Goal: Information Seeking & Learning: Learn about a topic

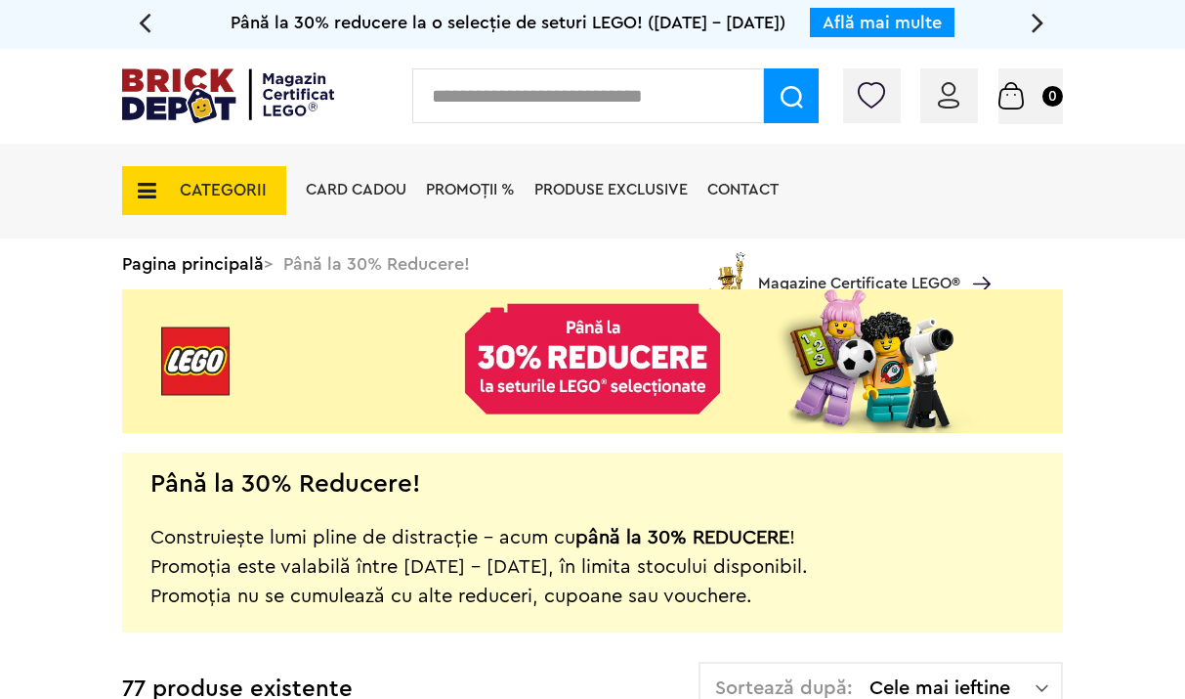
click at [225, 79] on img at bounding box center [228, 95] width 212 height 55
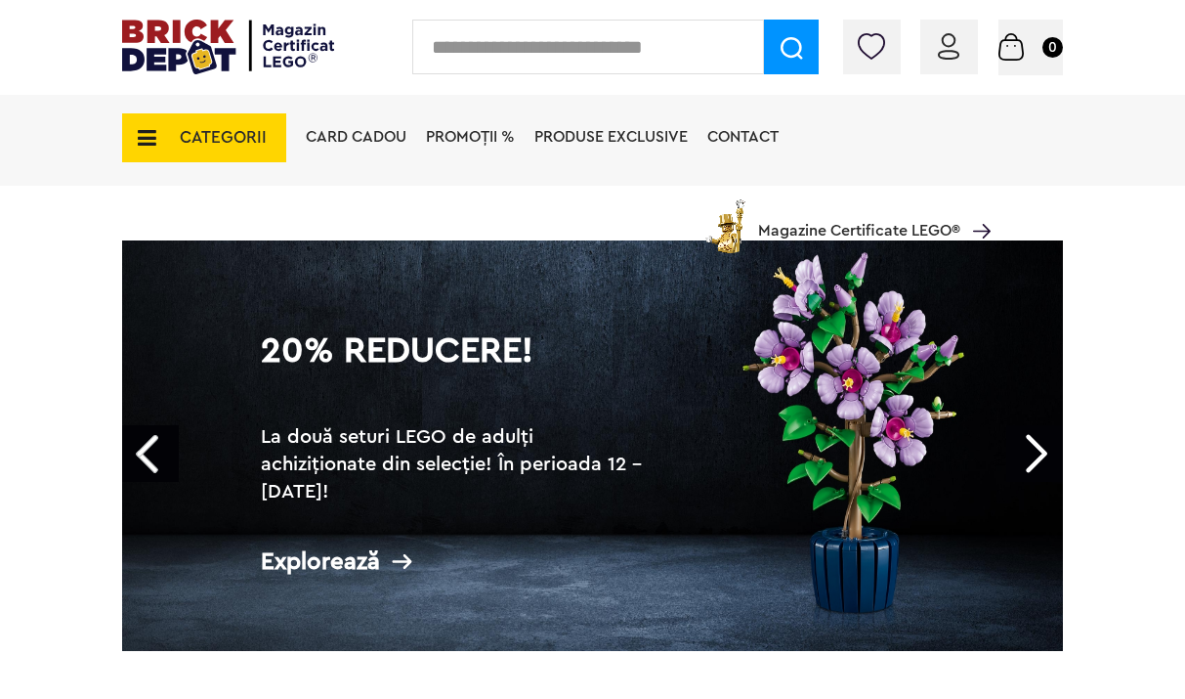
scroll to position [71, 0]
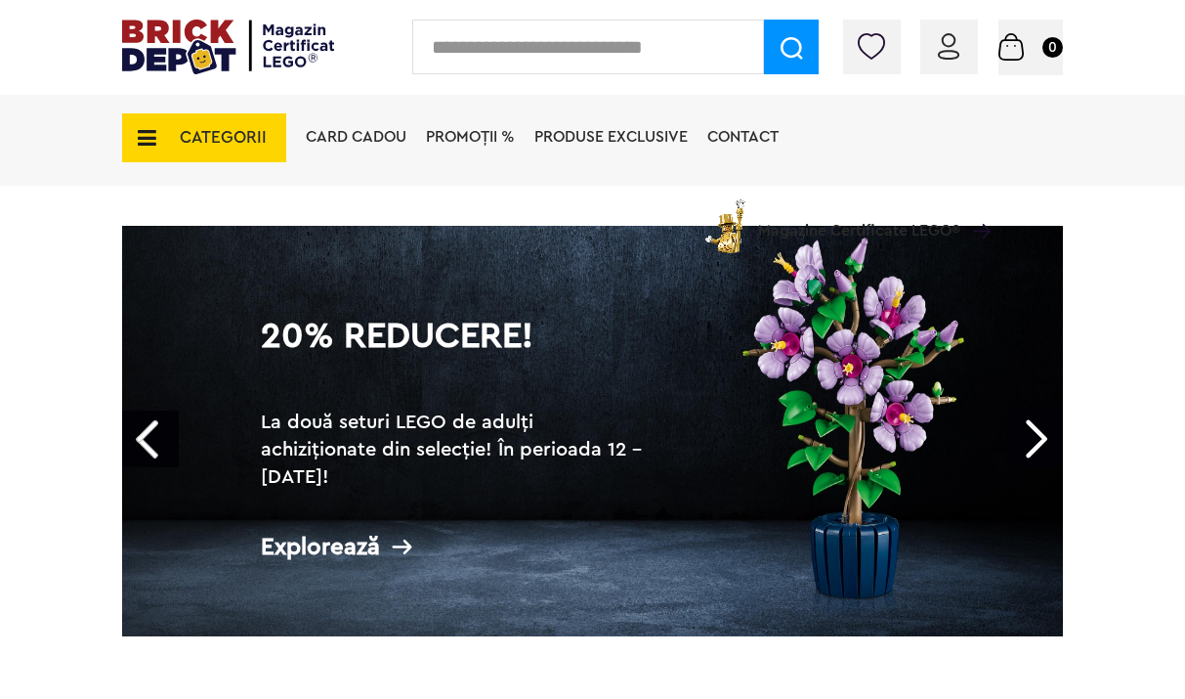
click at [1047, 438] on link "Next" at bounding box center [1035, 438] width 57 height 57
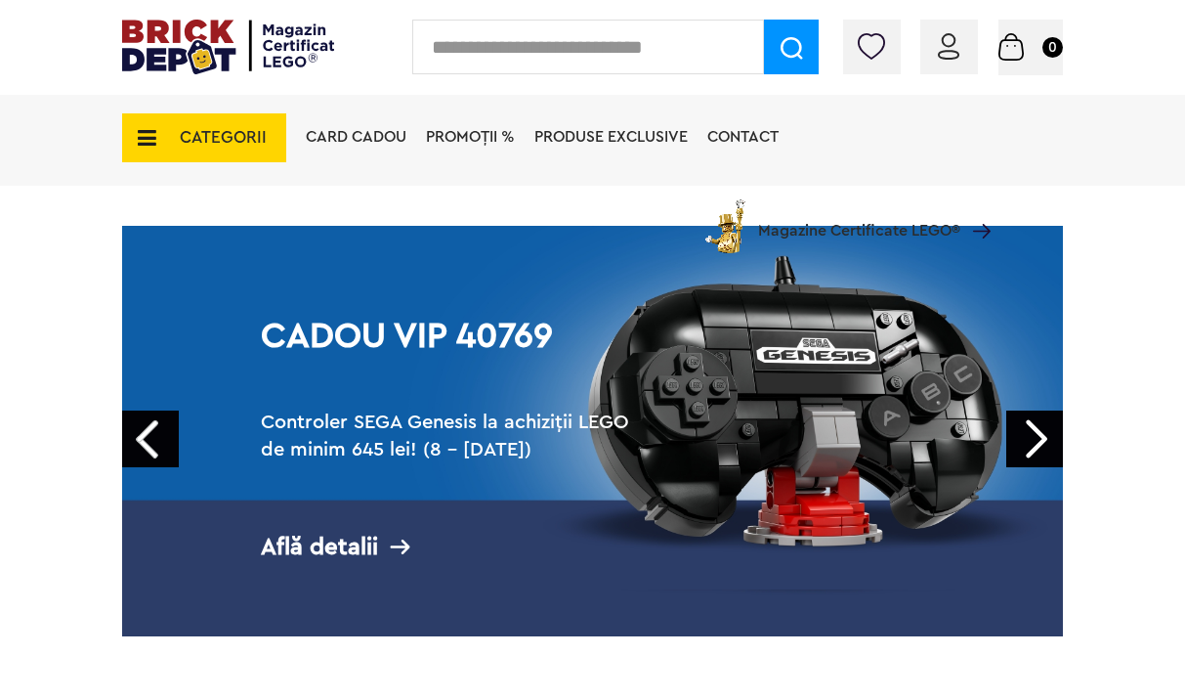
click at [1047, 438] on link "Next" at bounding box center [1035, 438] width 57 height 57
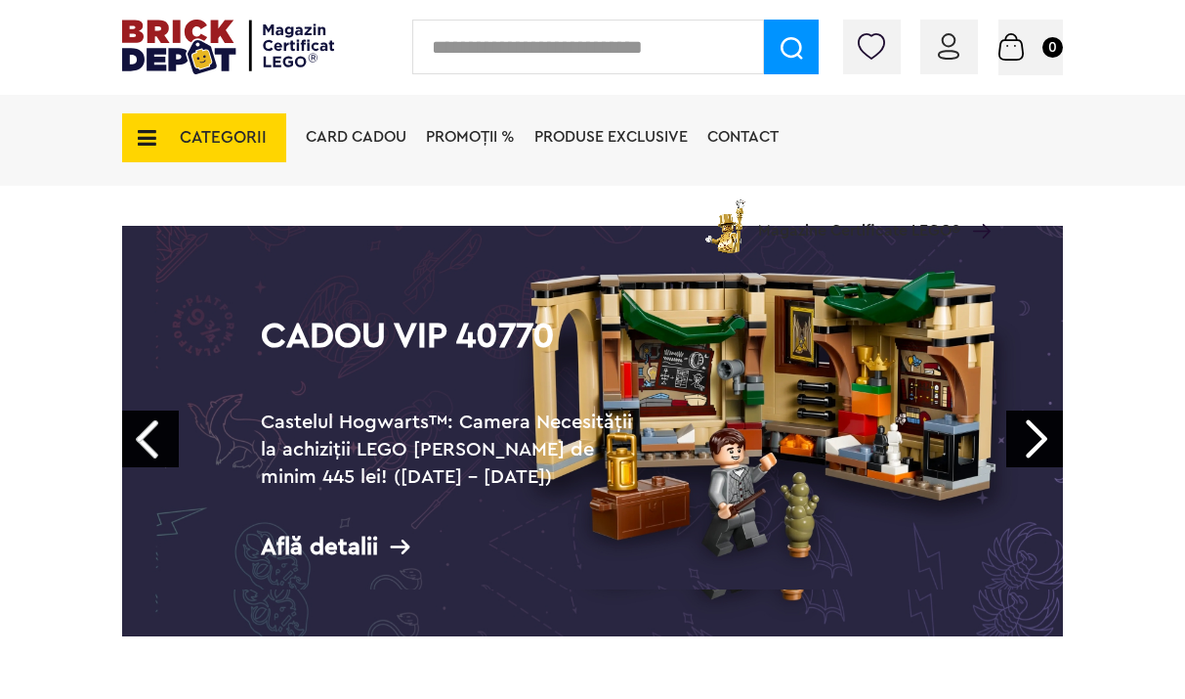
click at [1047, 438] on link "Next" at bounding box center [1035, 438] width 57 height 57
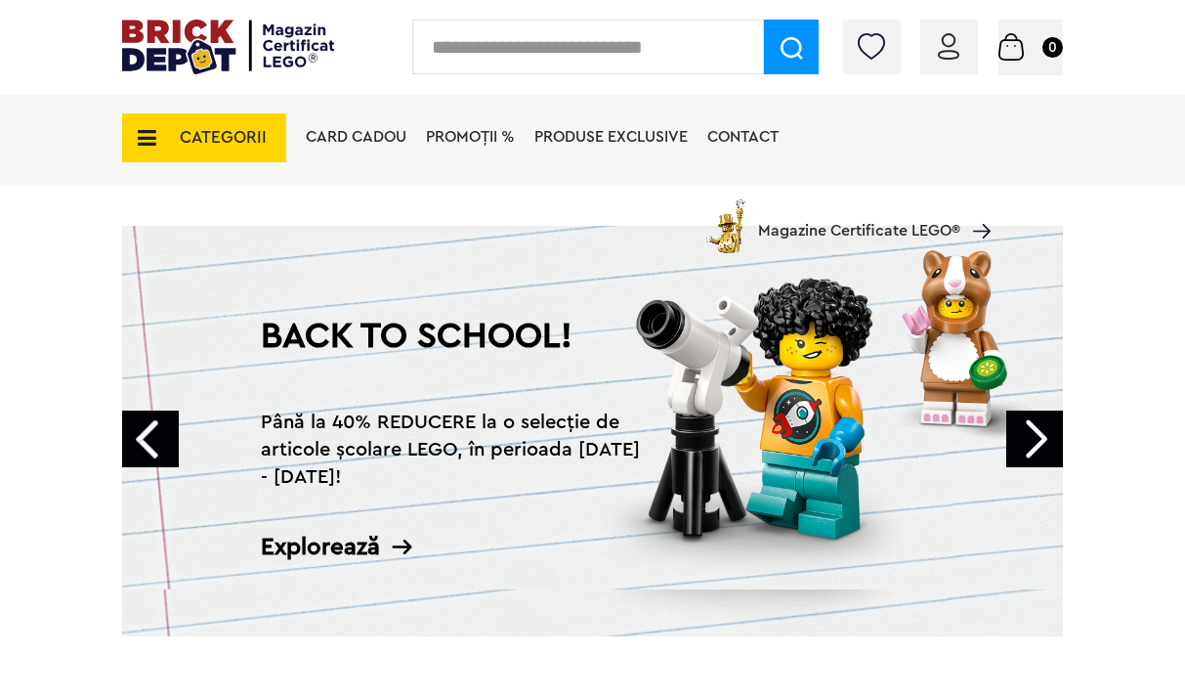
click at [1047, 438] on link "Next" at bounding box center [1035, 438] width 57 height 57
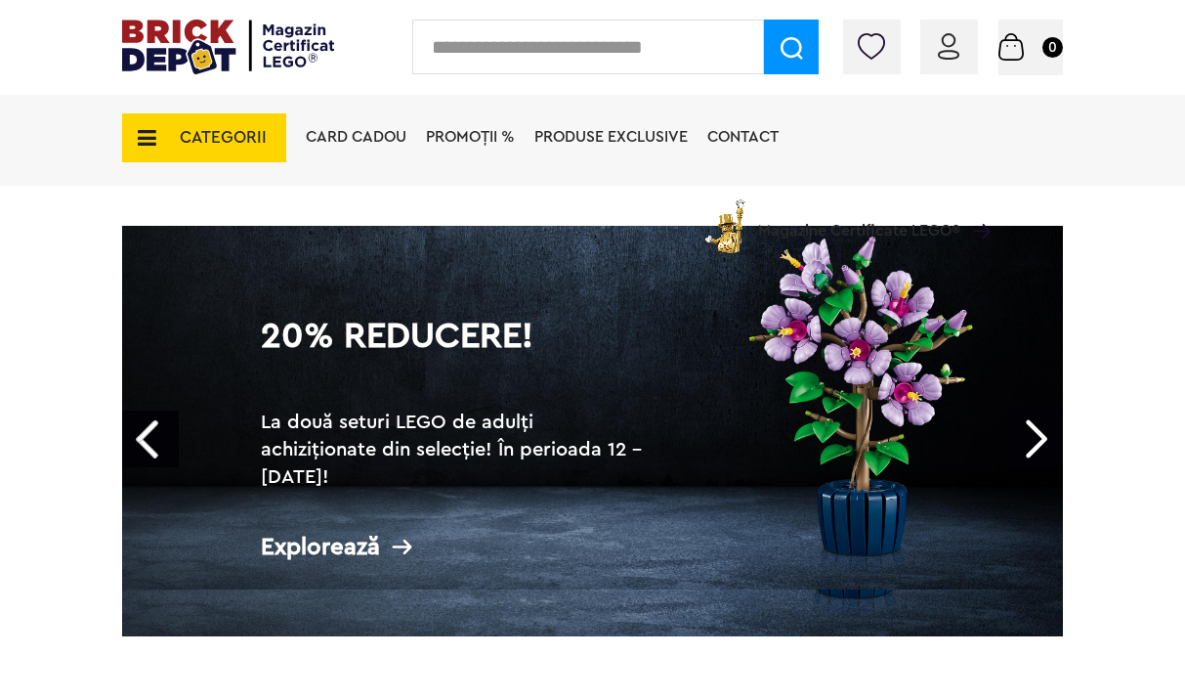
click at [1047, 438] on link "Next" at bounding box center [1035, 438] width 57 height 57
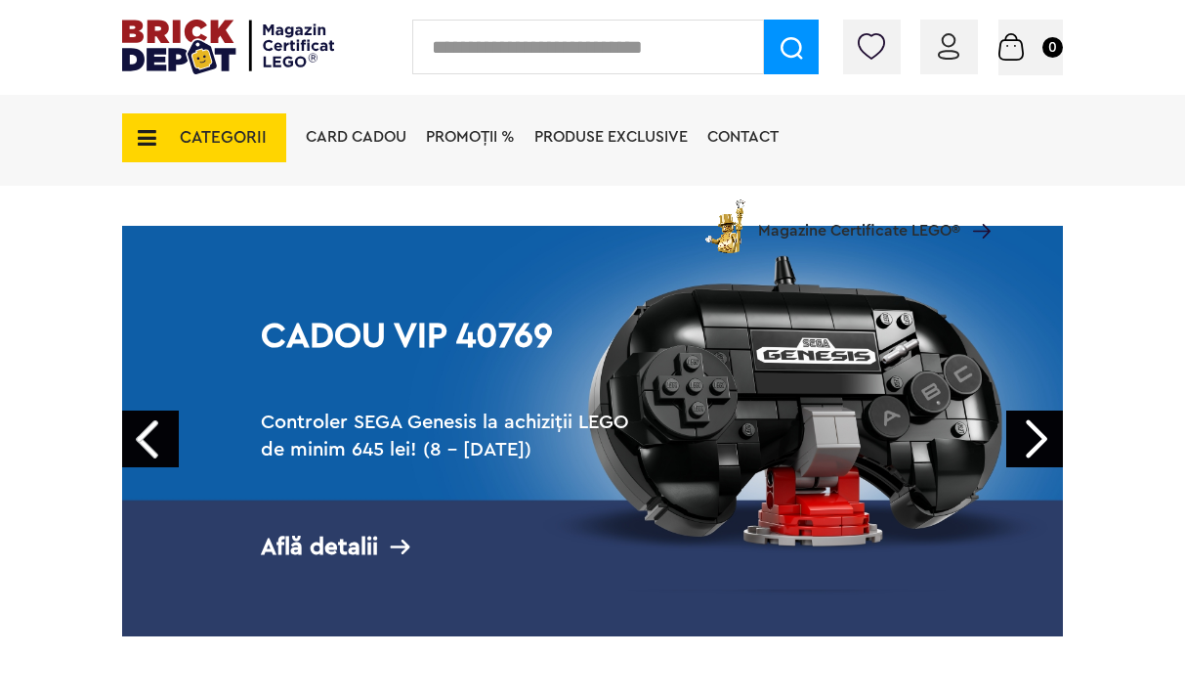
click at [1047, 438] on link "Next" at bounding box center [1035, 438] width 57 height 57
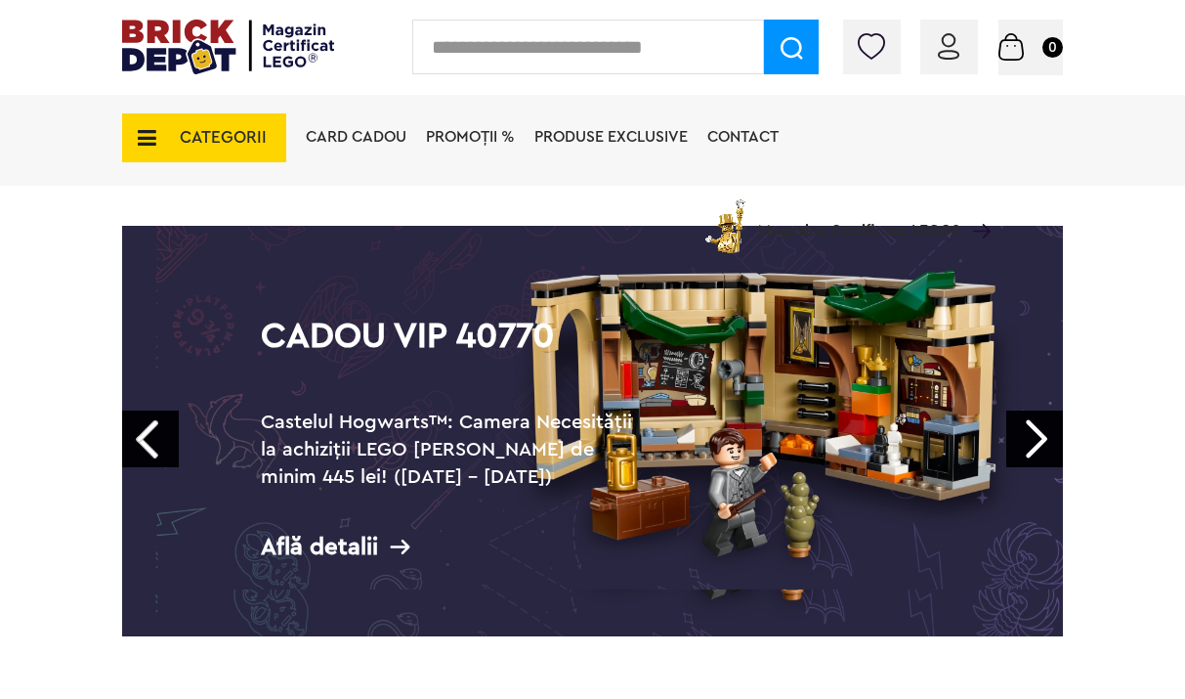
click at [1047, 438] on link "Next" at bounding box center [1035, 438] width 57 height 57
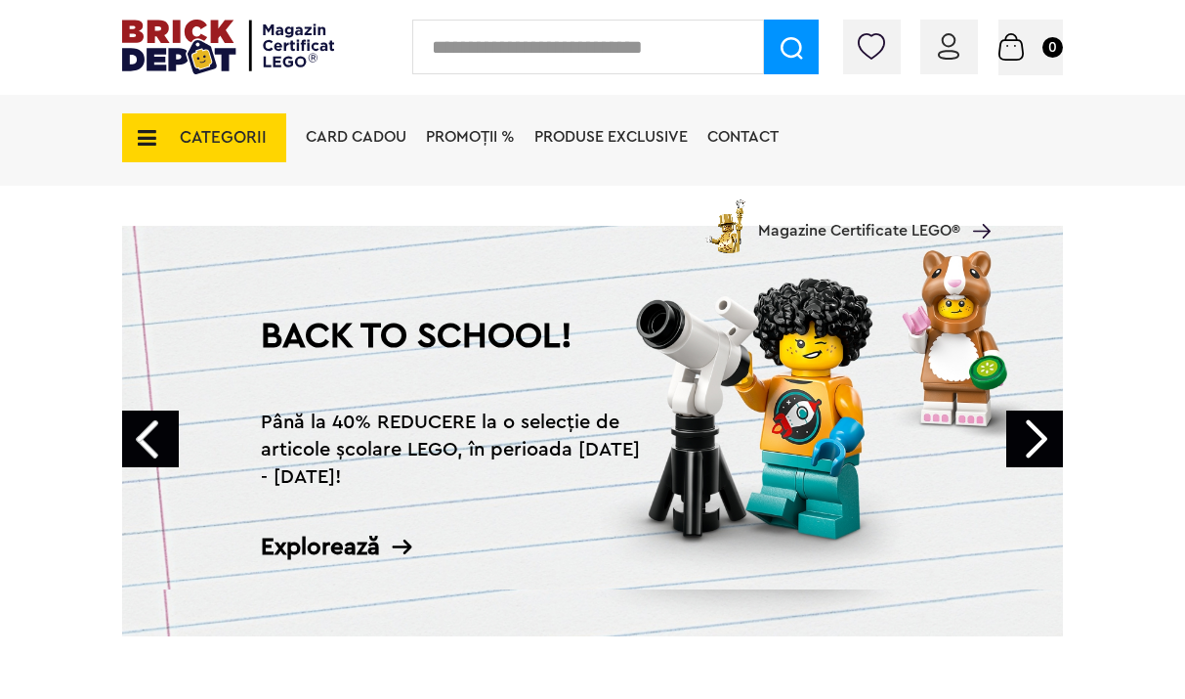
click at [393, 536] on icon at bounding box center [402, 547] width 24 height 24
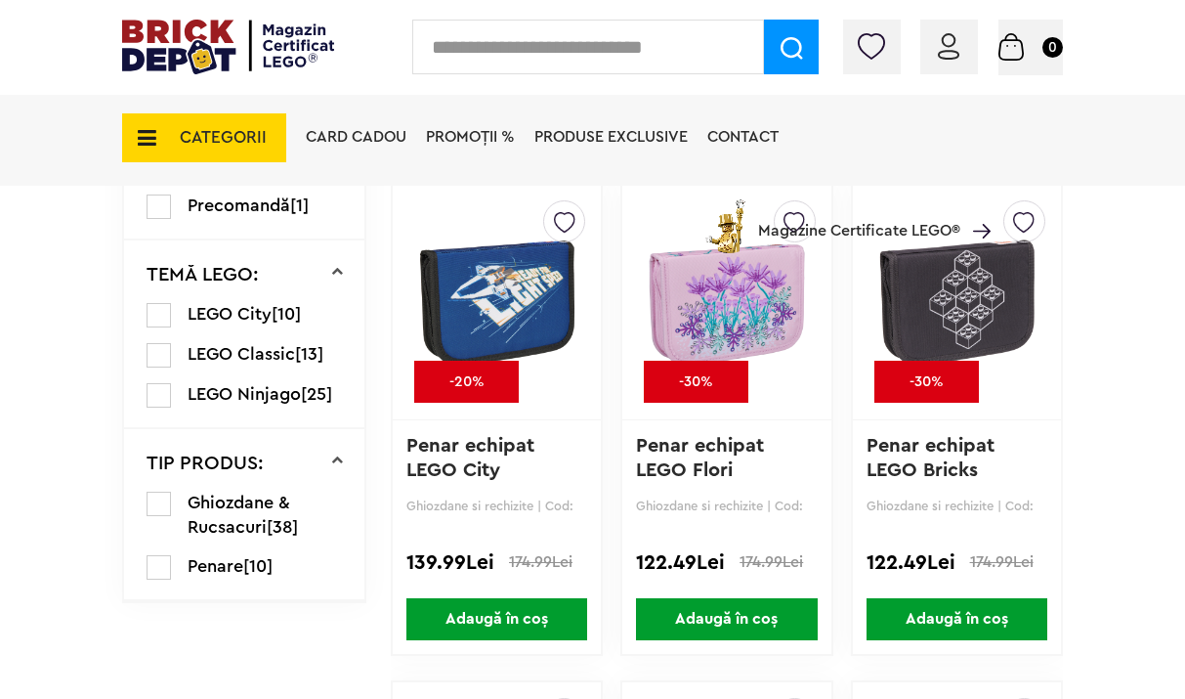
scroll to position [1131, 0]
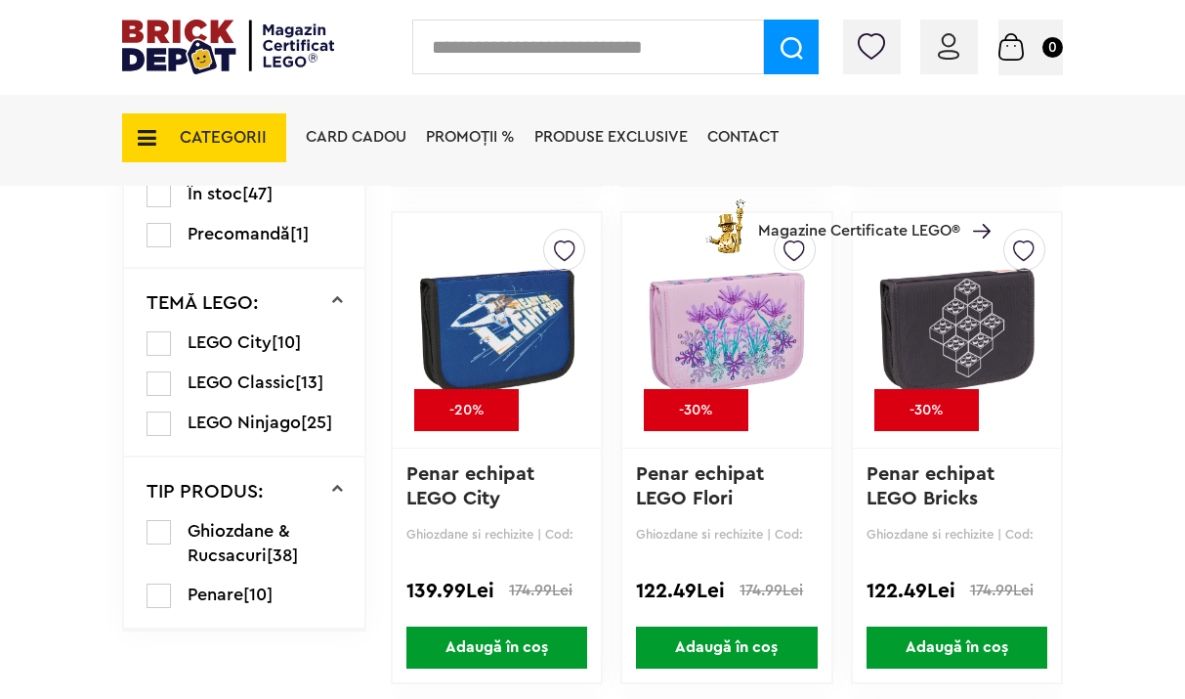
click at [960, 319] on img at bounding box center [957, 330] width 159 height 274
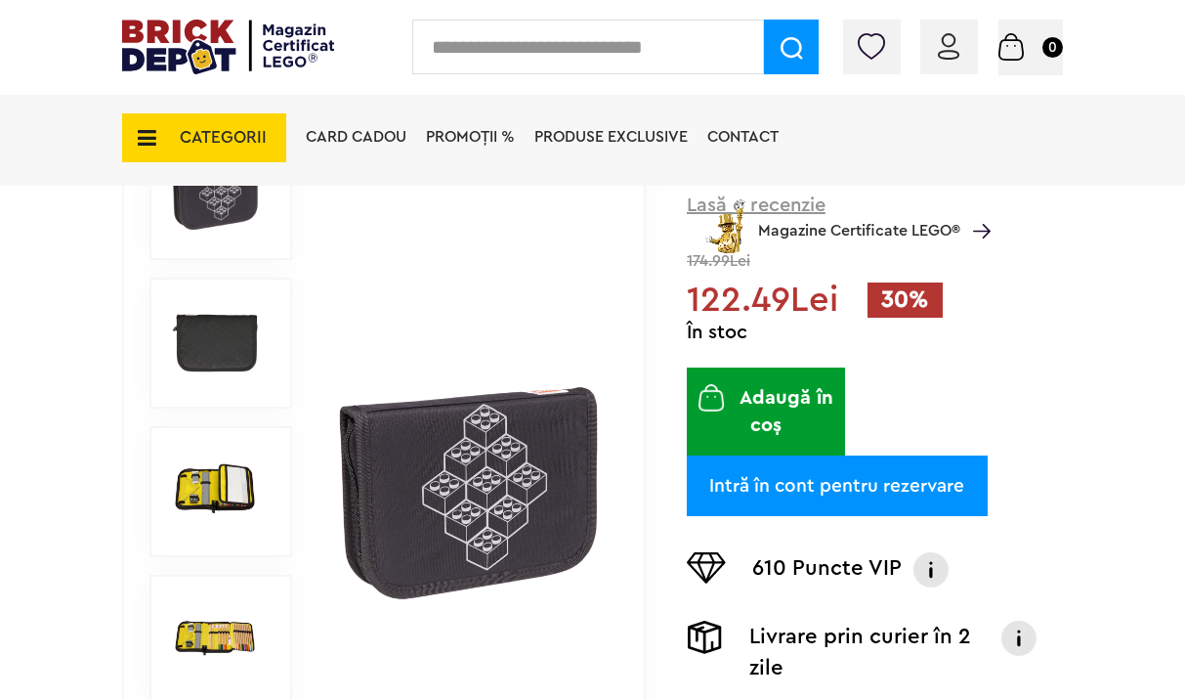
scroll to position [279, 0]
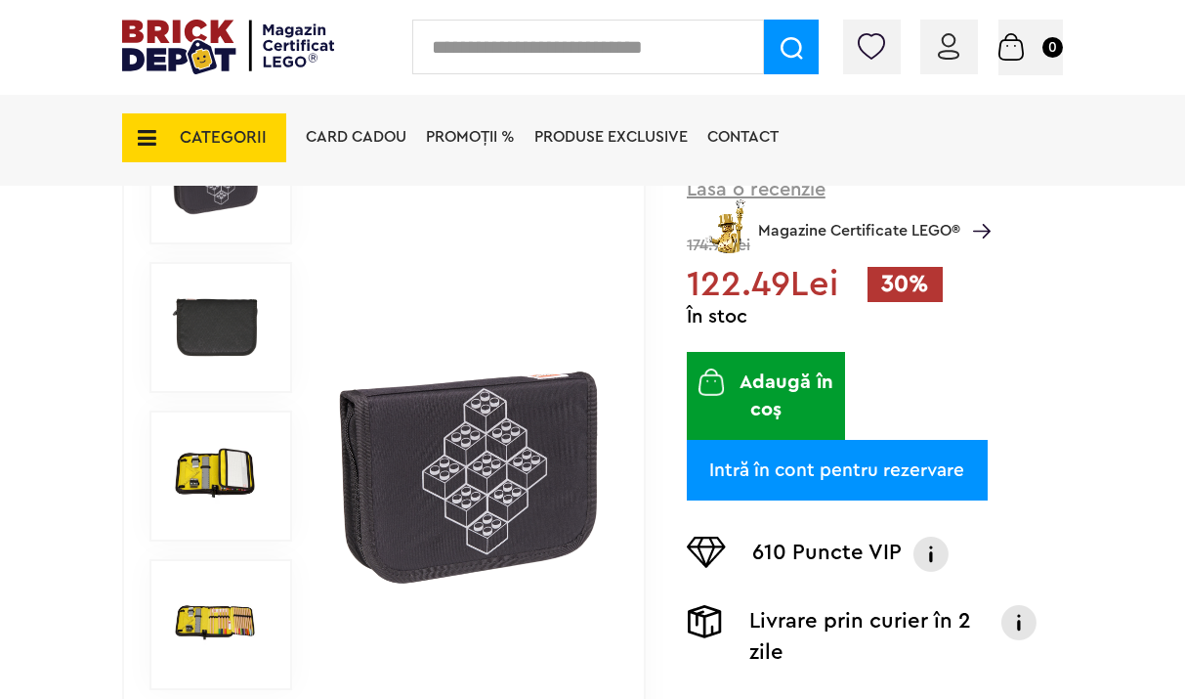
click at [434, 499] on img at bounding box center [468, 476] width 267 height 267
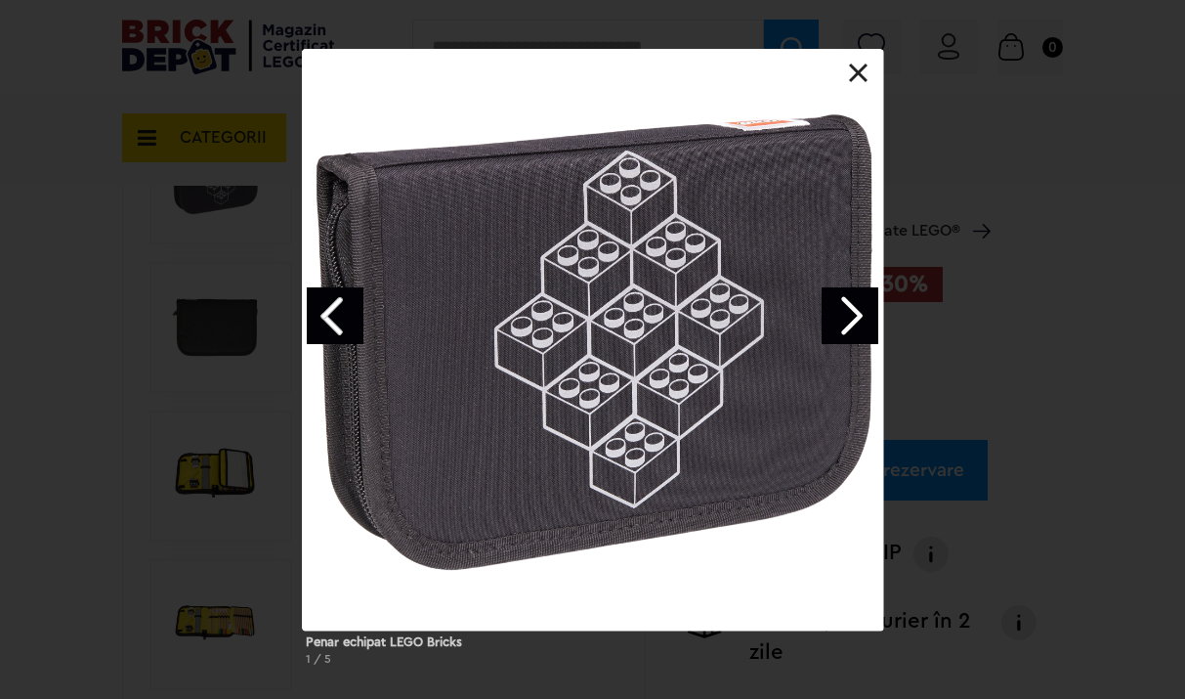
click at [950, 402] on div "Penar echipat LEGO Bricks 1 / 5" at bounding box center [592, 365] width 1185 height 632
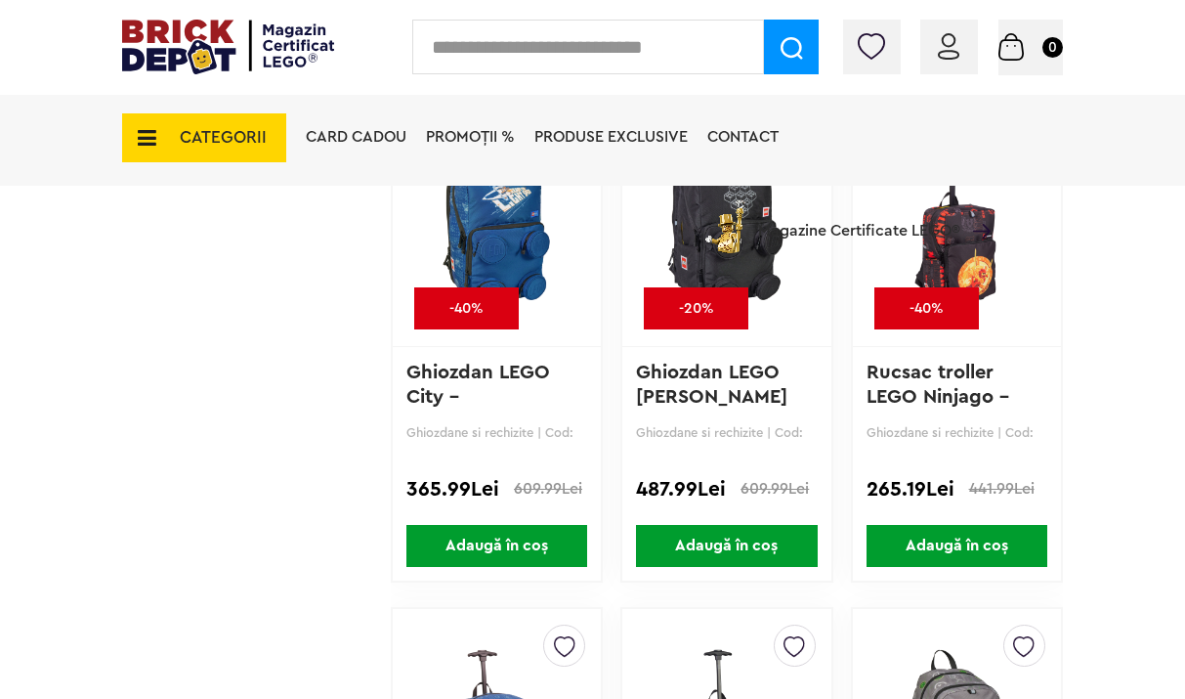
scroll to position [2228, 0]
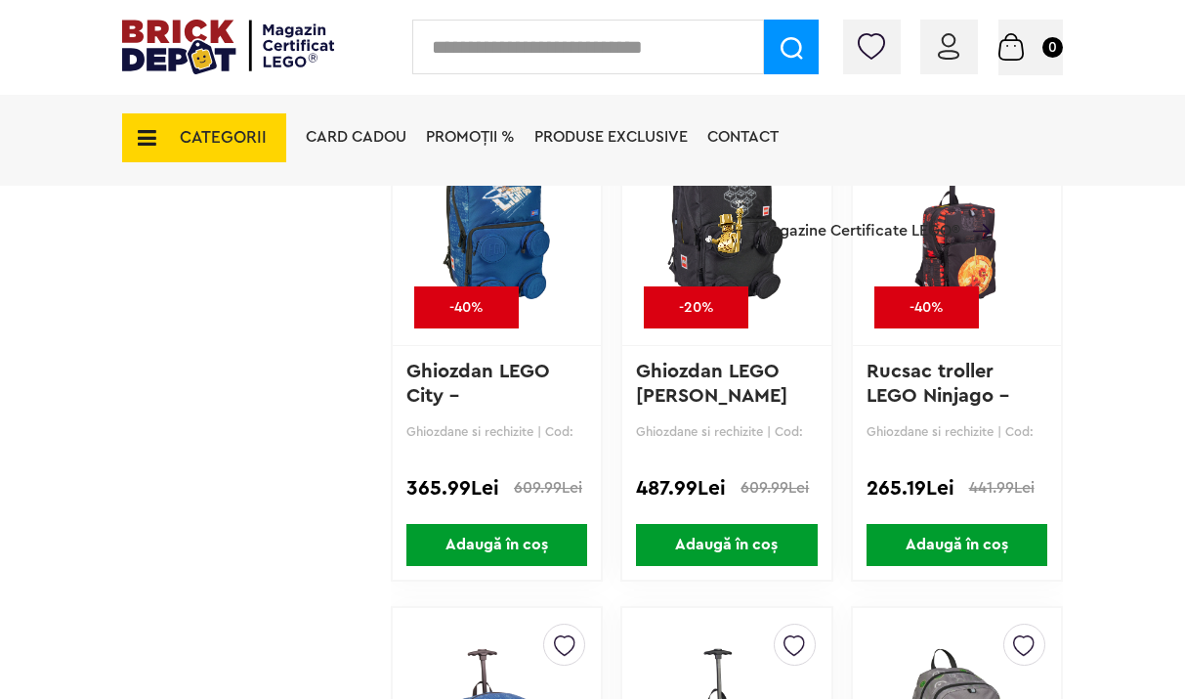
click at [962, 242] on li "Magazine Certificate LEGO®" at bounding box center [846, 220] width 290 height 66
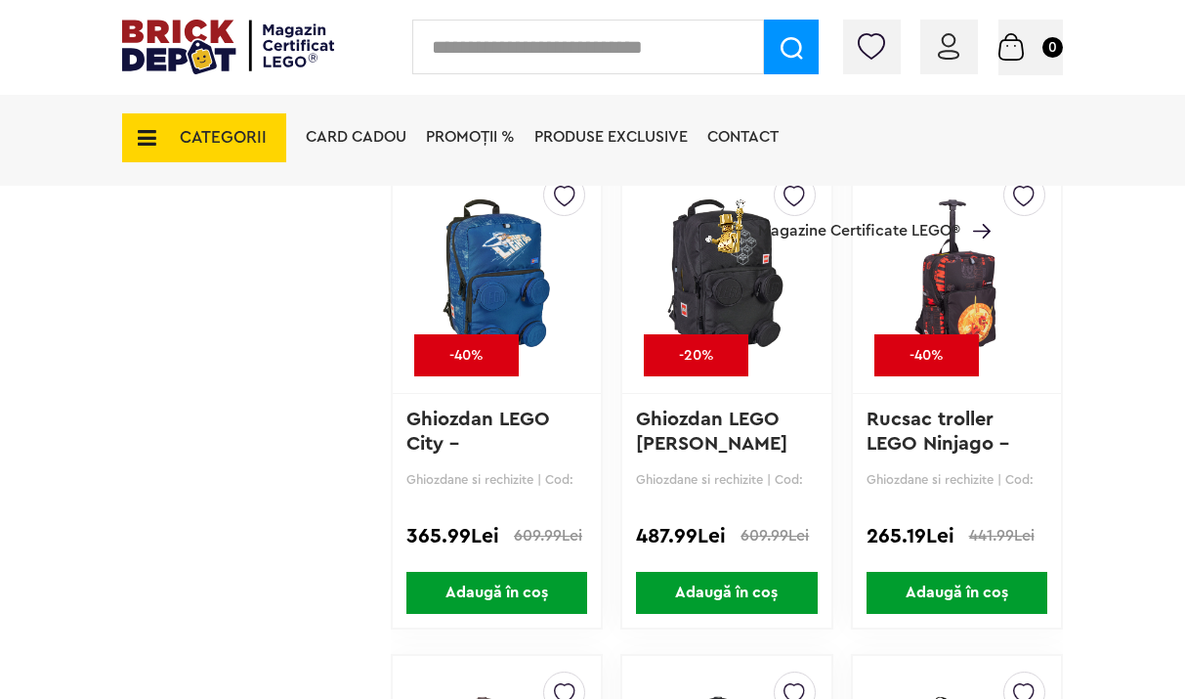
scroll to position [2179, 0]
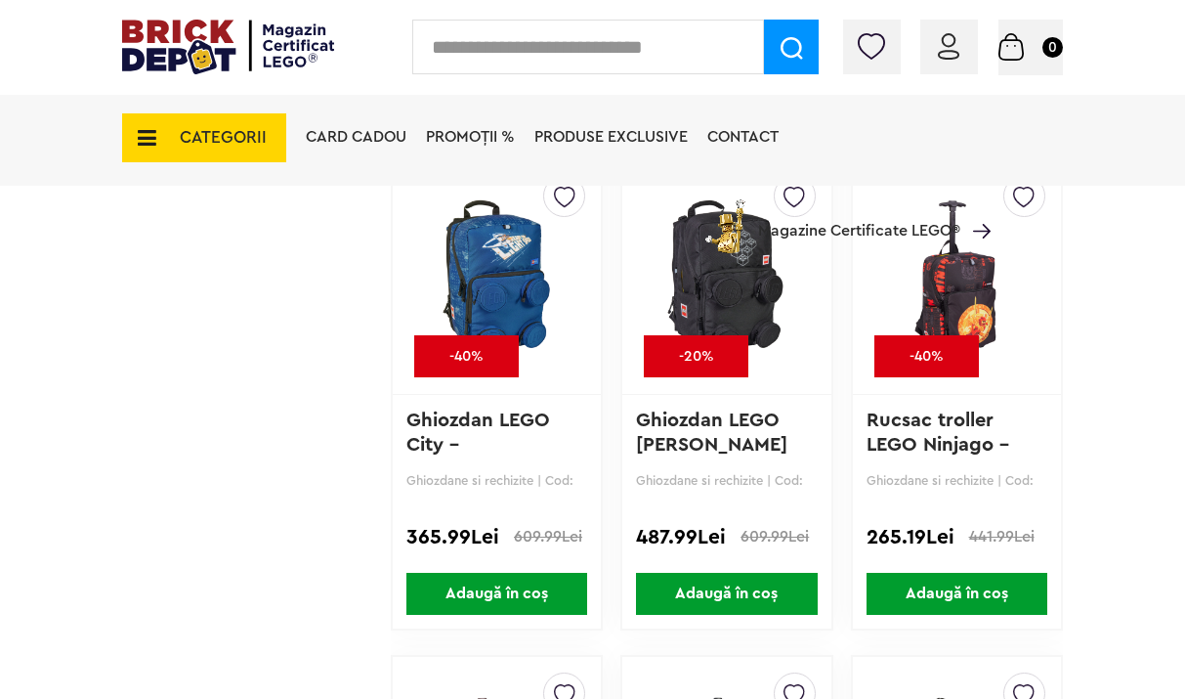
click at [952, 326] on img at bounding box center [957, 277] width 159 height 274
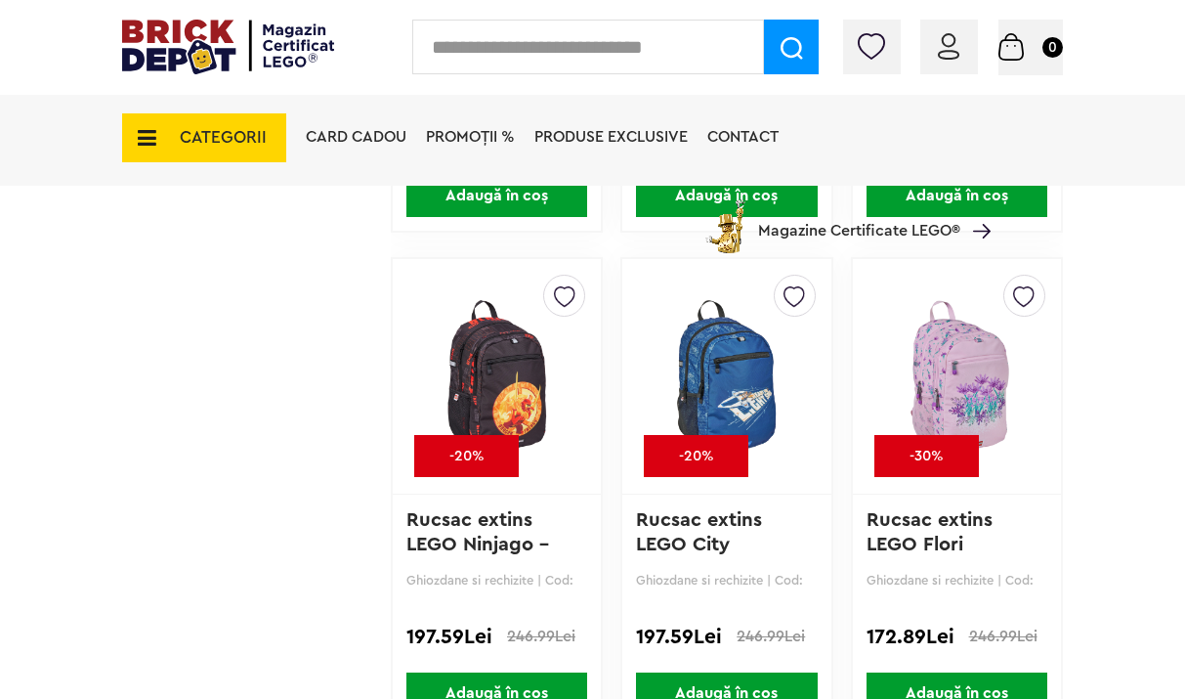
scroll to position [3144, 0]
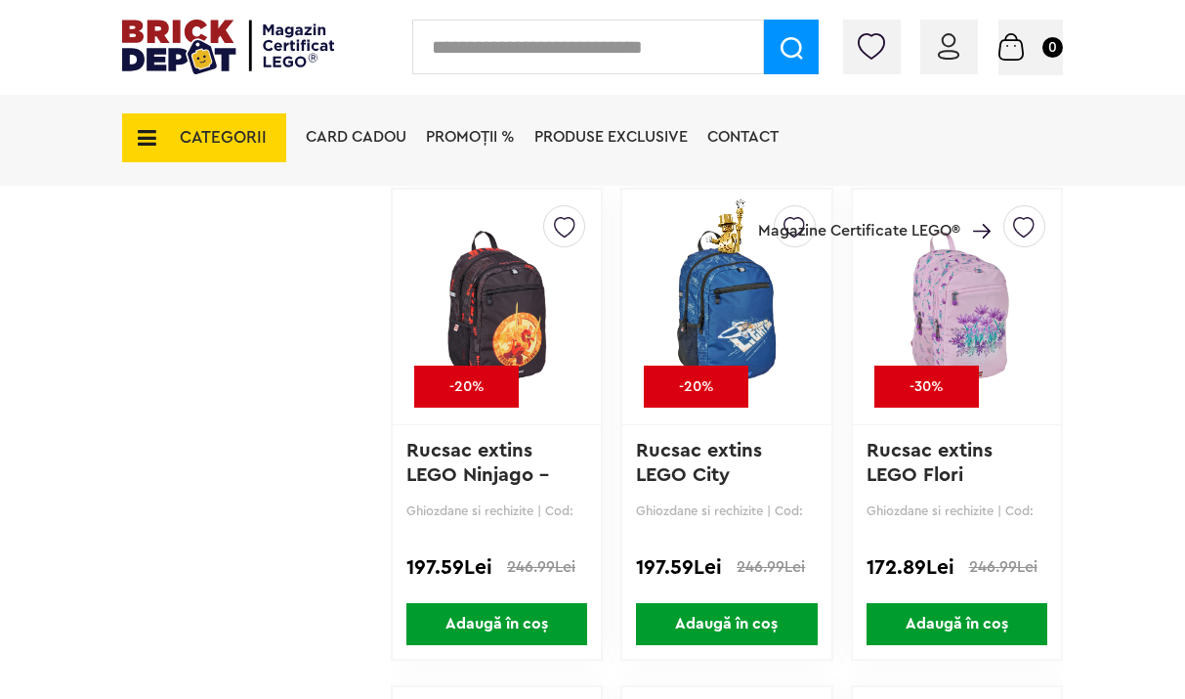
click at [959, 312] on img at bounding box center [957, 307] width 159 height 274
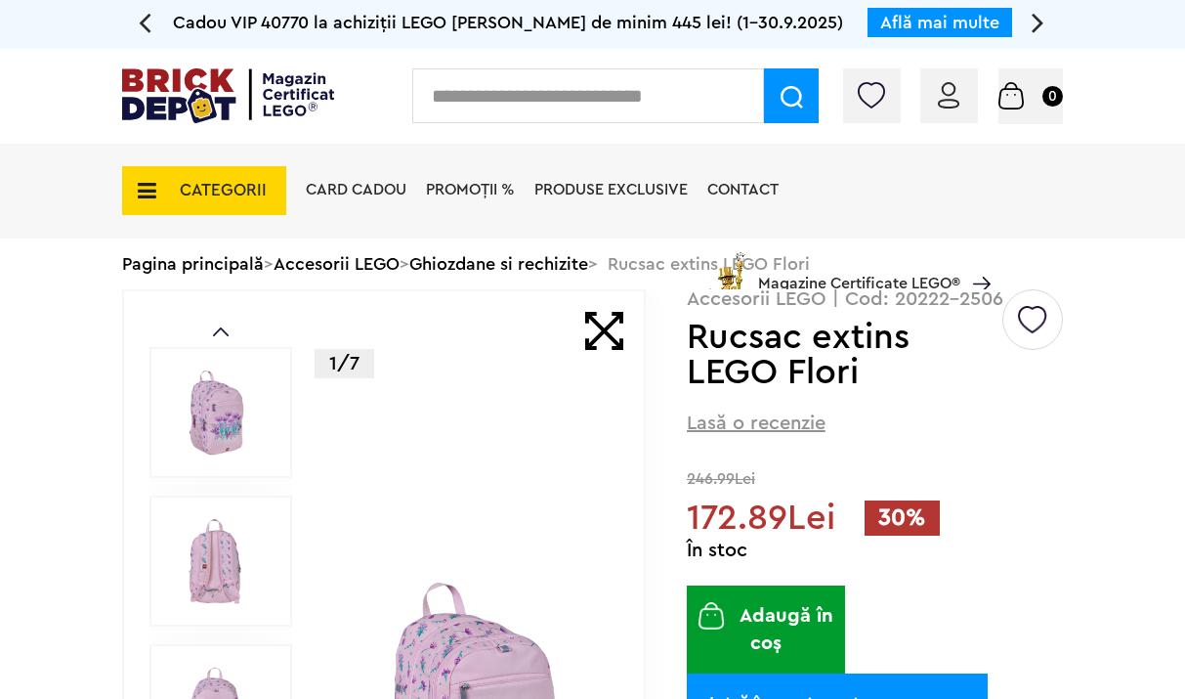
click at [458, 543] on div "1/7" at bounding box center [468, 710] width 267 height 838
click at [471, 618] on img at bounding box center [468, 710] width 267 height 267
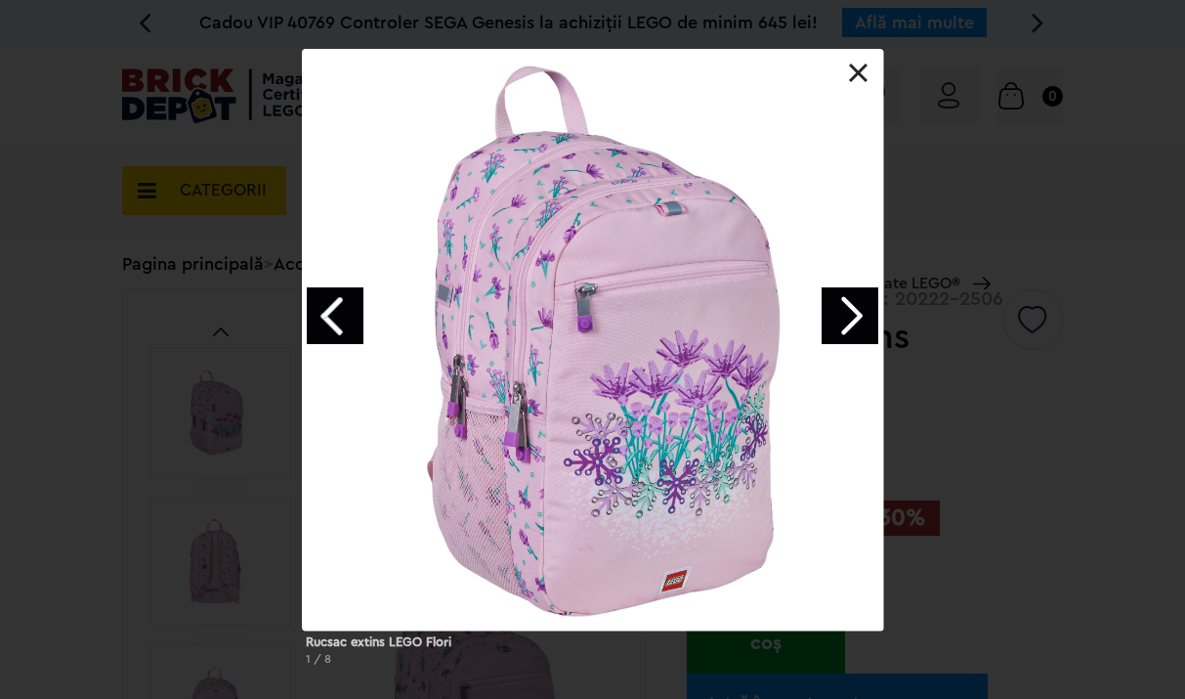
click at [1092, 509] on div "Rucsac extins LEGO Flori 1 / 8" at bounding box center [592, 365] width 1185 height 632
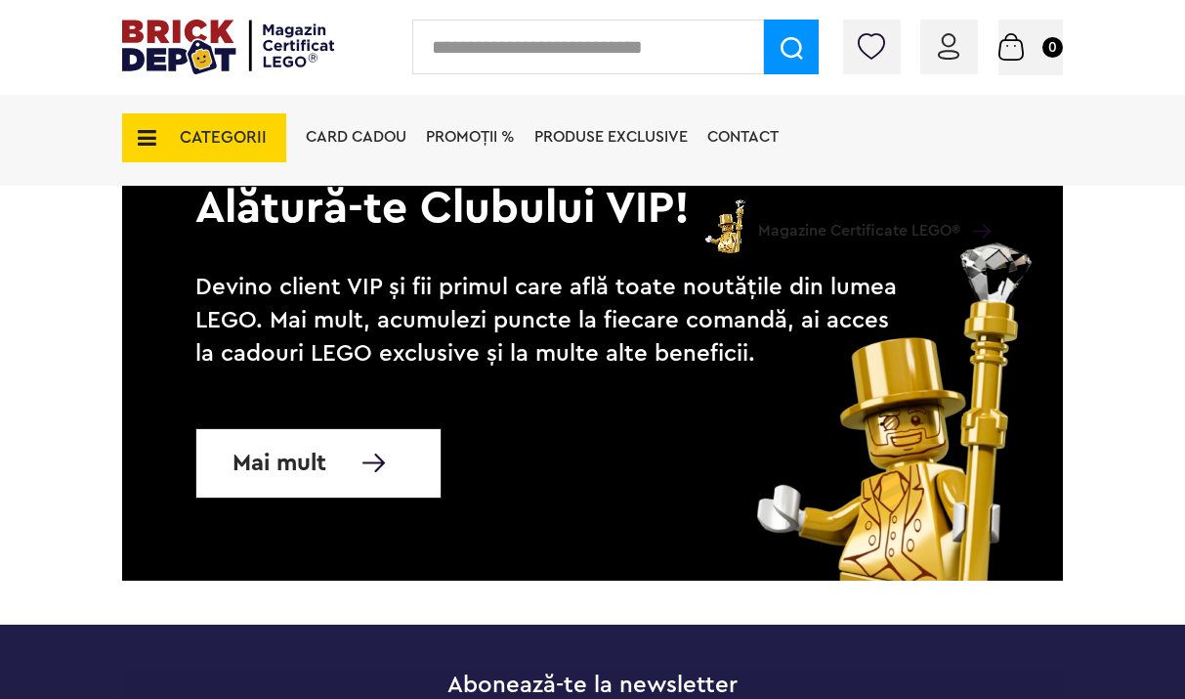
scroll to position [8780, 0]
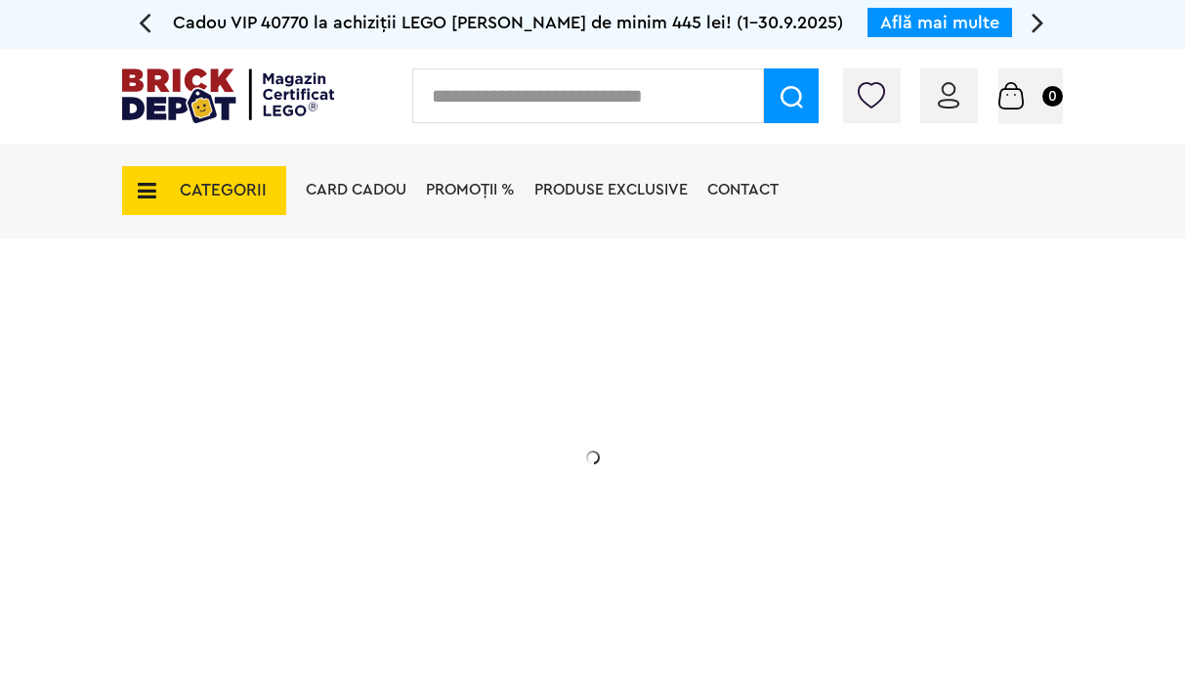
scroll to position [25, 0]
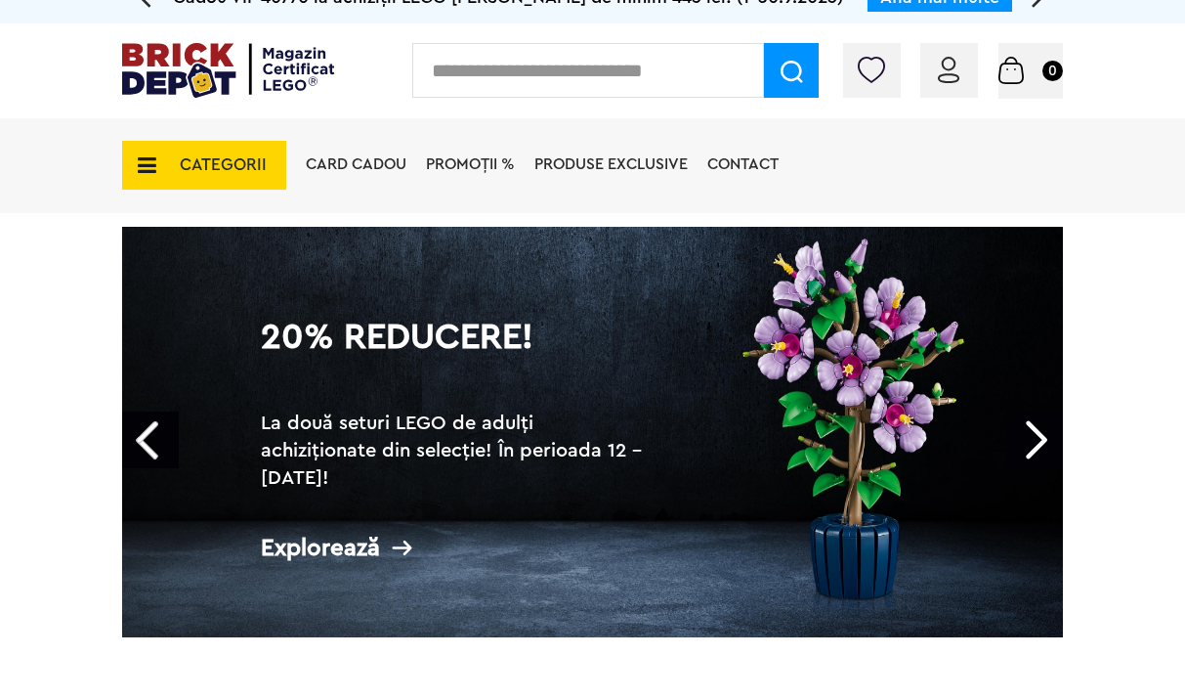
click at [171, 46] on img at bounding box center [228, 70] width 212 height 55
